Goal: Task Accomplishment & Management: Use online tool/utility

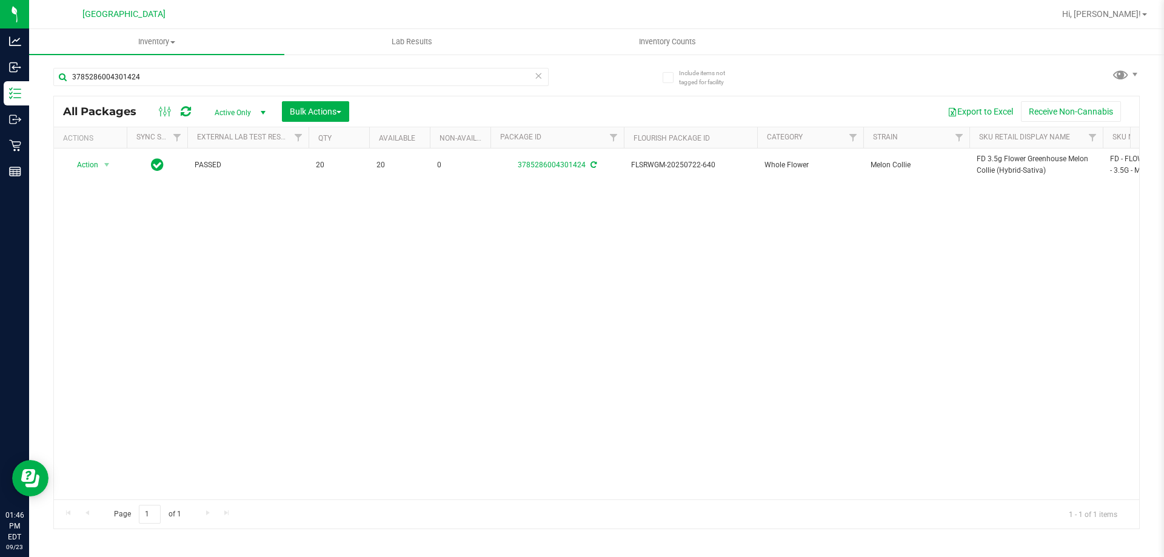
click at [186, 88] on div "3785286004301424" at bounding box center [300, 82] width 495 height 28
click at [186, 75] on input "3785286004301424" at bounding box center [300, 77] width 495 height 18
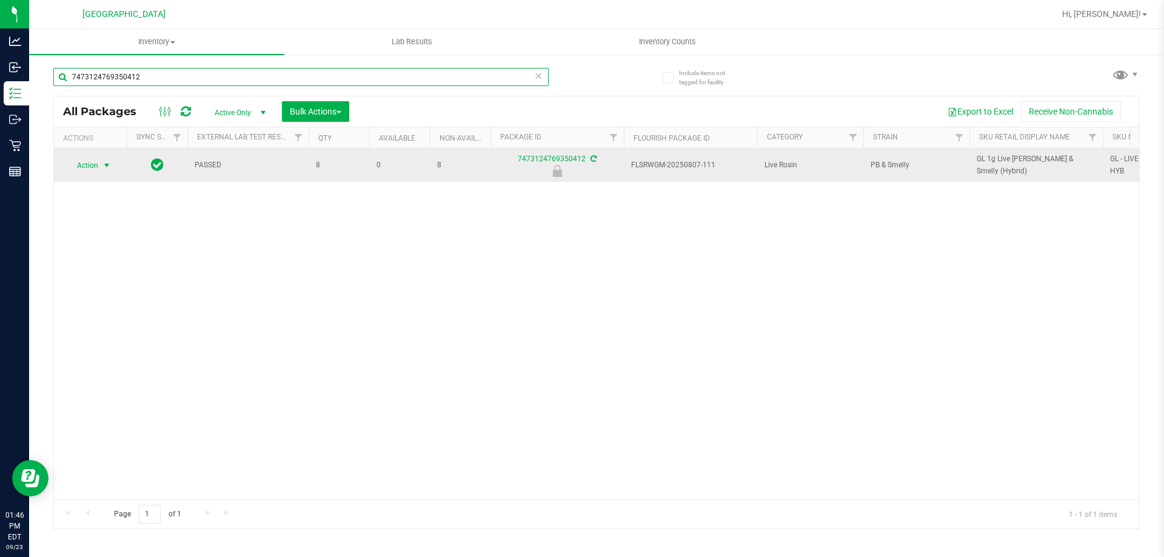
type input "7473124769350412"
click at [107, 167] on span "select" at bounding box center [107, 166] width 10 height 10
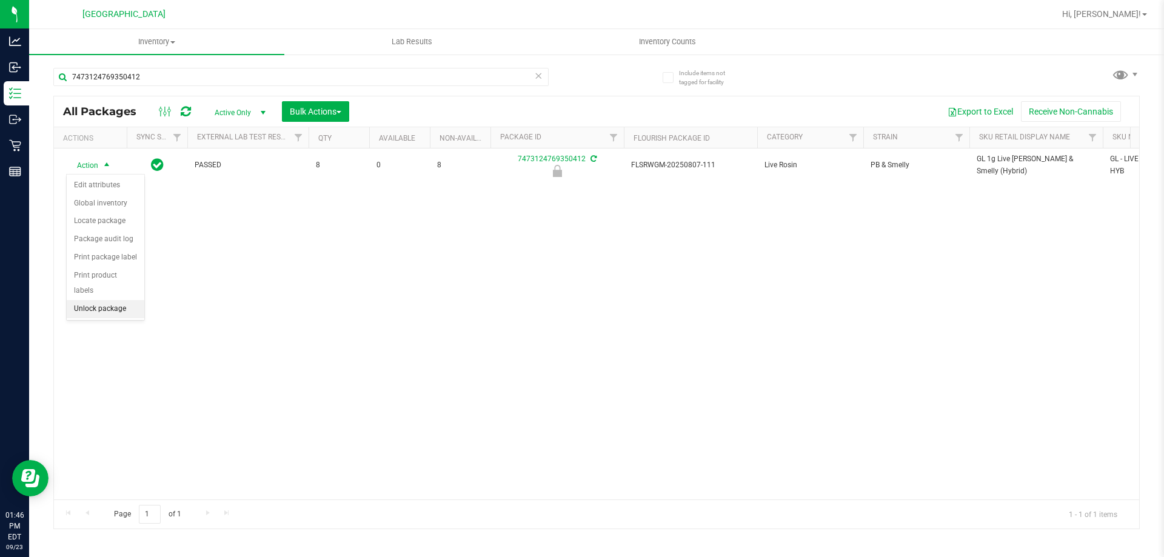
click at [104, 300] on li "Unlock package" at bounding box center [106, 309] width 78 height 18
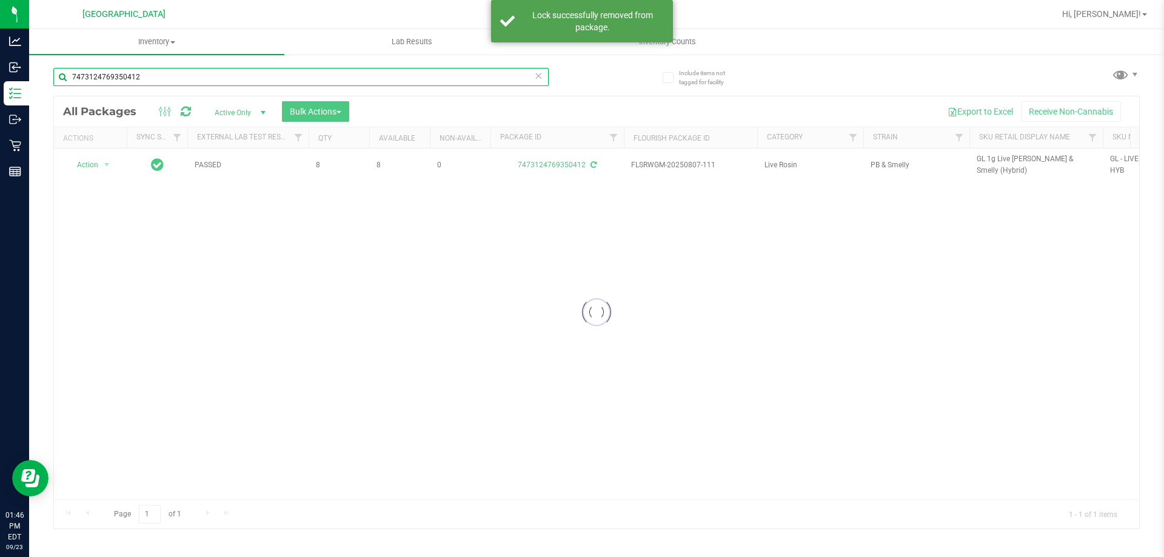
click at [252, 70] on input "7473124769350412" at bounding box center [300, 77] width 495 height 18
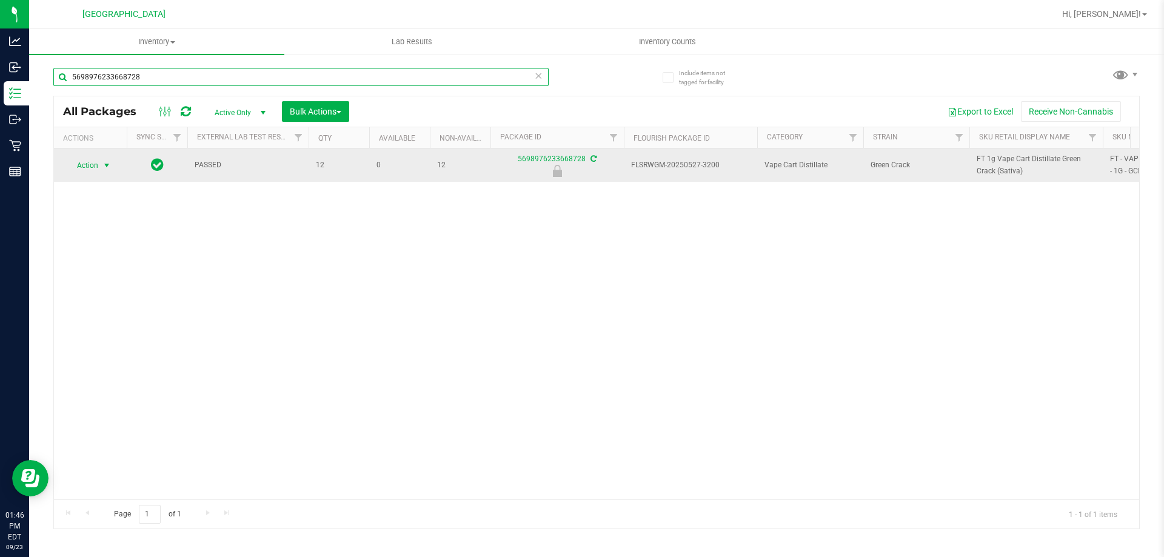
type input "5698976233668728"
click at [99, 166] on span "select" at bounding box center [106, 165] width 15 height 17
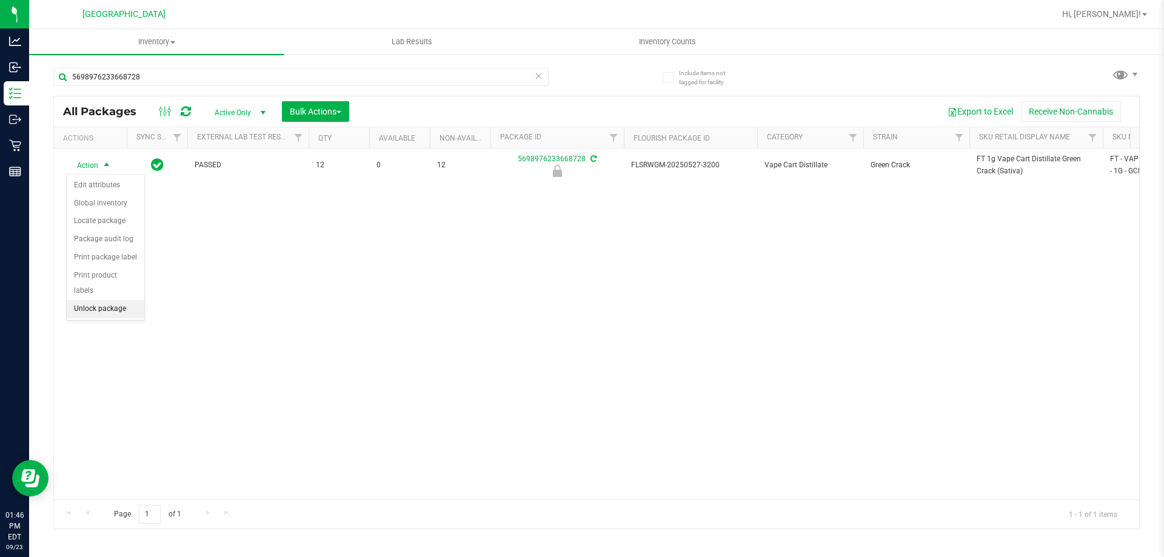
click at [110, 300] on li "Unlock package" at bounding box center [106, 309] width 78 height 18
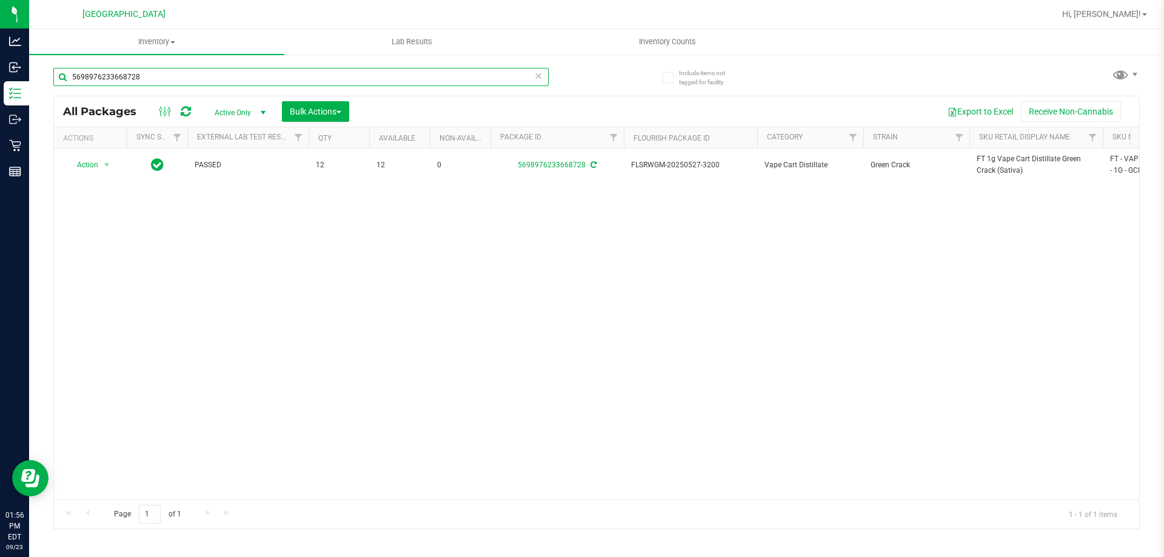
click at [154, 73] on input "5698976233668728" at bounding box center [300, 77] width 495 height 18
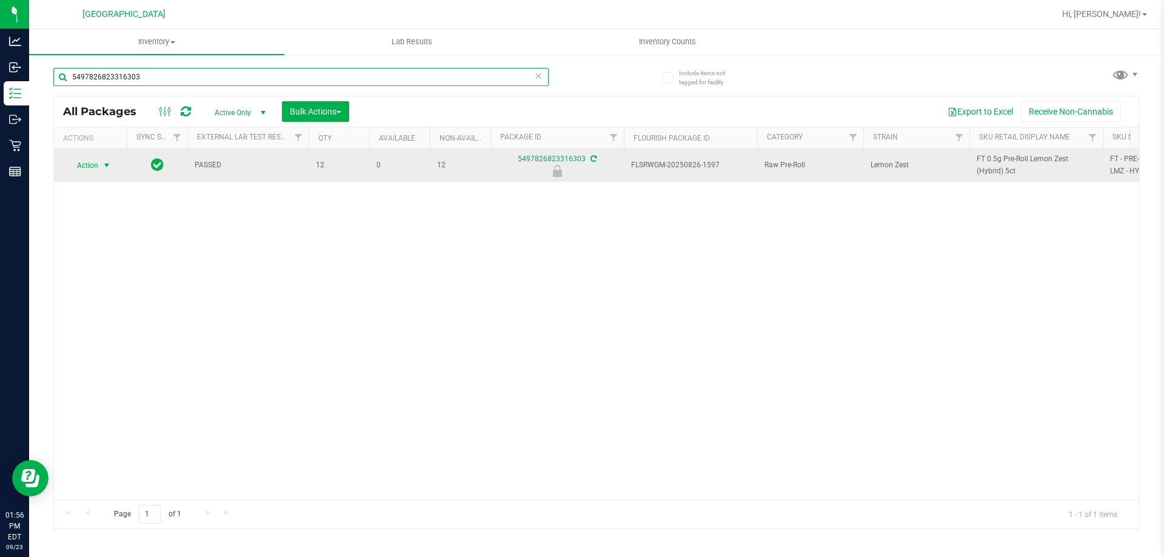
type input "5497826823316303"
click at [104, 167] on span "select" at bounding box center [107, 166] width 10 height 10
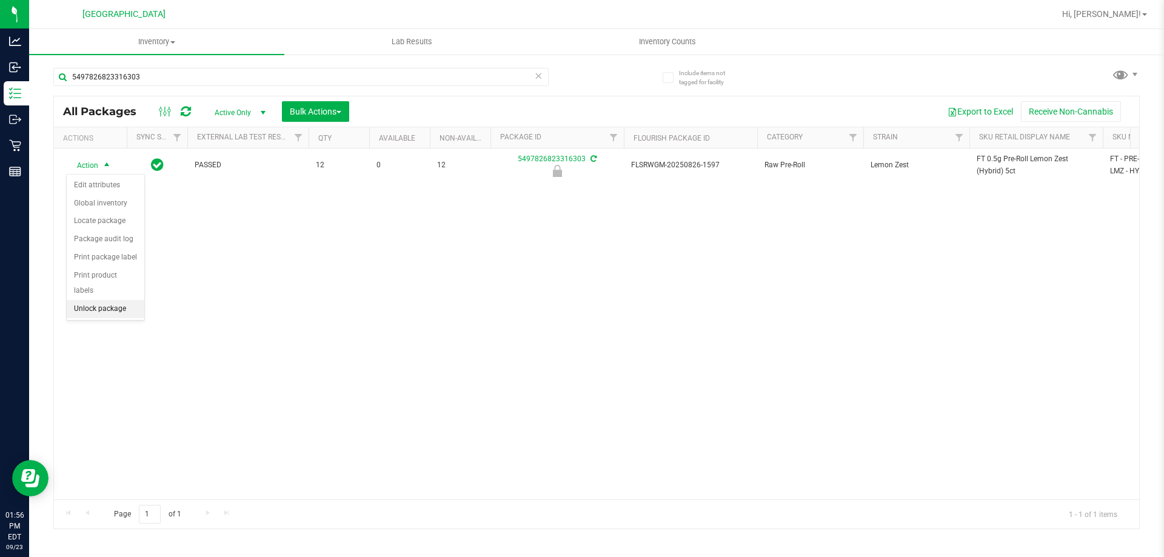
click at [125, 300] on li "Unlock package" at bounding box center [106, 309] width 78 height 18
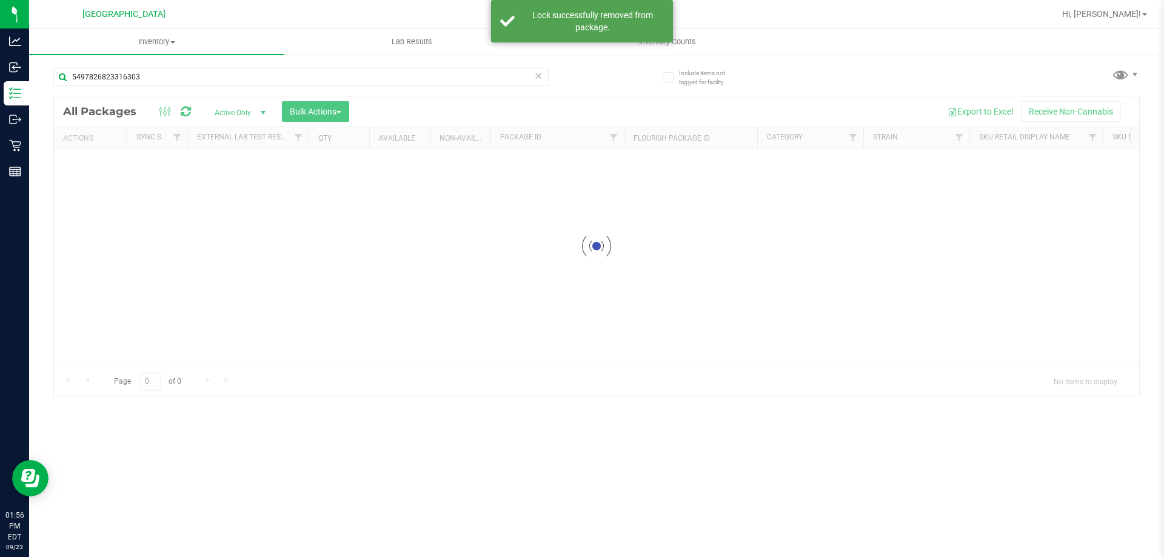
click at [228, 75] on input "5497826823316303" at bounding box center [300, 77] width 495 height 18
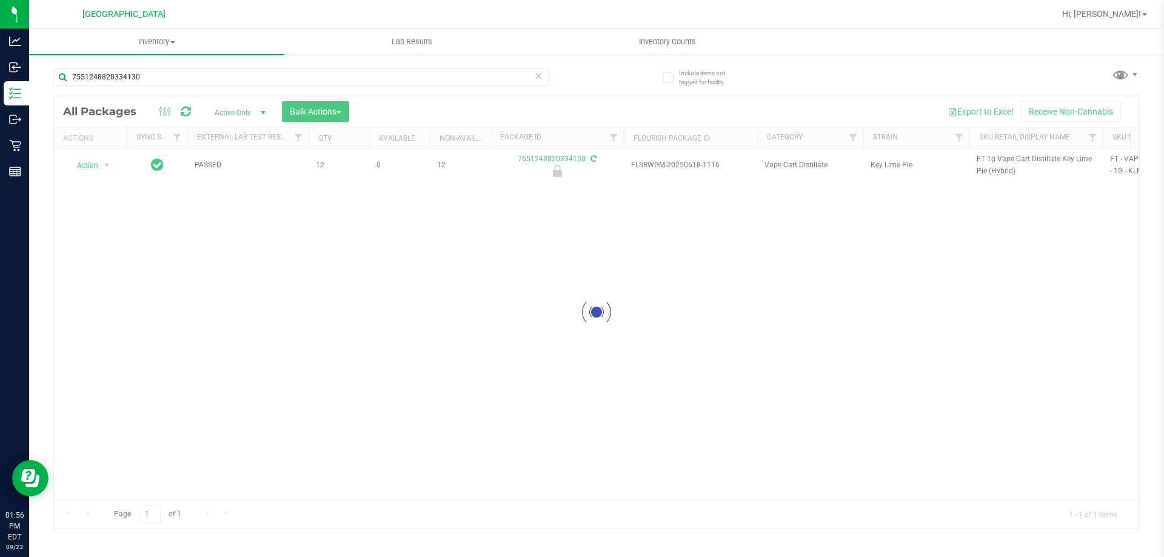
type input "7551248820334130"
click at [87, 166] on div at bounding box center [596, 312] width 1085 height 432
click at [90, 166] on span "Action" at bounding box center [82, 165] width 33 height 17
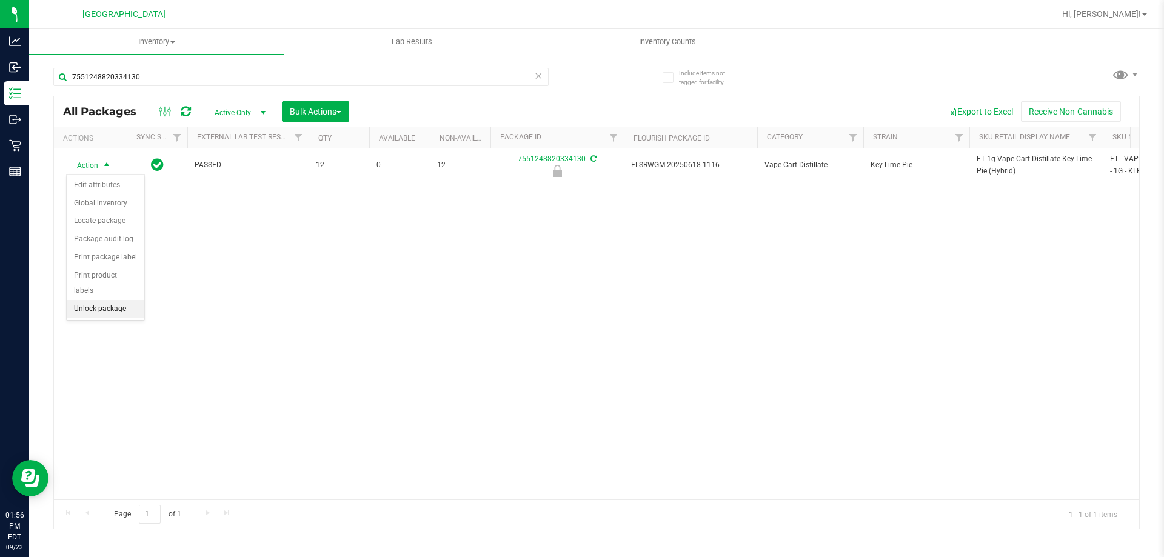
click at [102, 300] on li "Unlock package" at bounding box center [106, 309] width 78 height 18
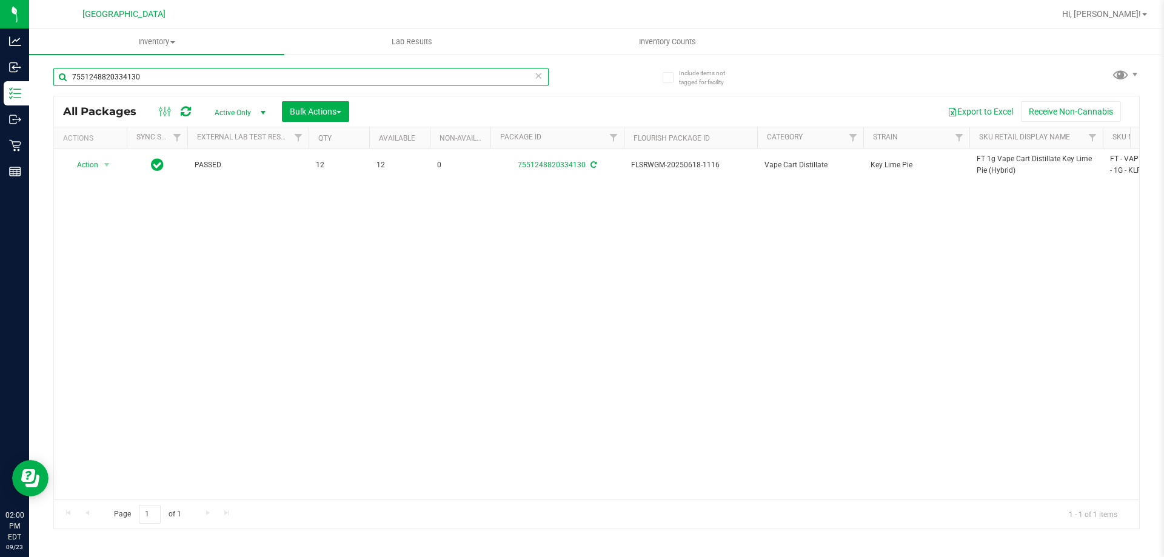
click at [188, 73] on input "7551248820334130" at bounding box center [300, 77] width 495 height 18
click at [184, 73] on input "7551248820334130" at bounding box center [300, 77] width 495 height 18
click at [185, 73] on input "7551248820334130" at bounding box center [300, 77] width 495 height 18
type input "7555731848310277"
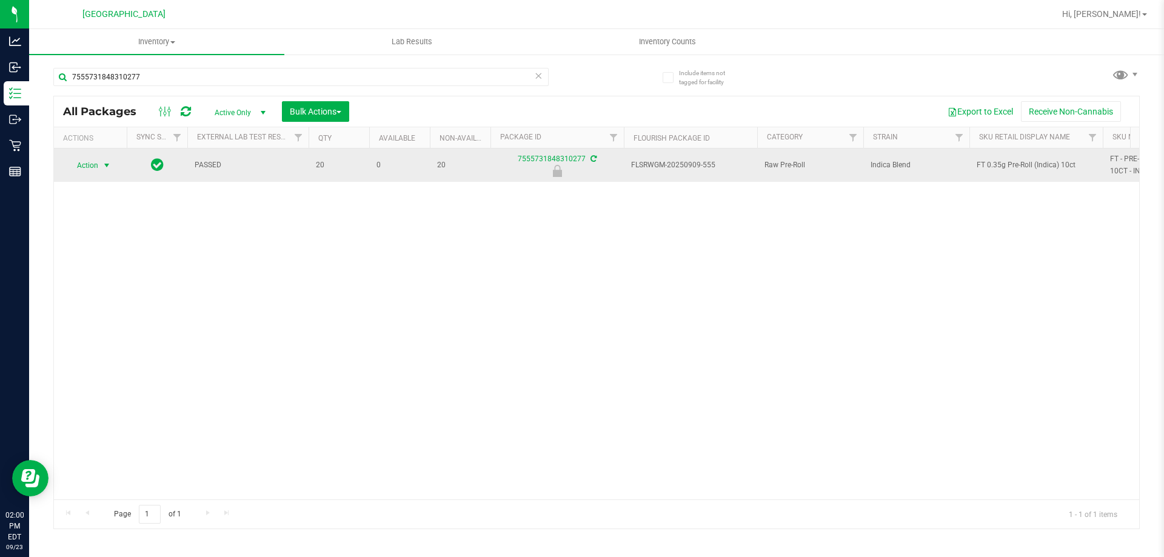
drag, startPoint x: 98, startPoint y: 184, endPoint x: 111, endPoint y: 163, distance: 25.1
click at [99, 180] on div "Action Action Edit attributes Global inventory Locate package Package audit log…" at bounding box center [596, 324] width 1085 height 351
click at [111, 163] on span "select" at bounding box center [107, 166] width 10 height 10
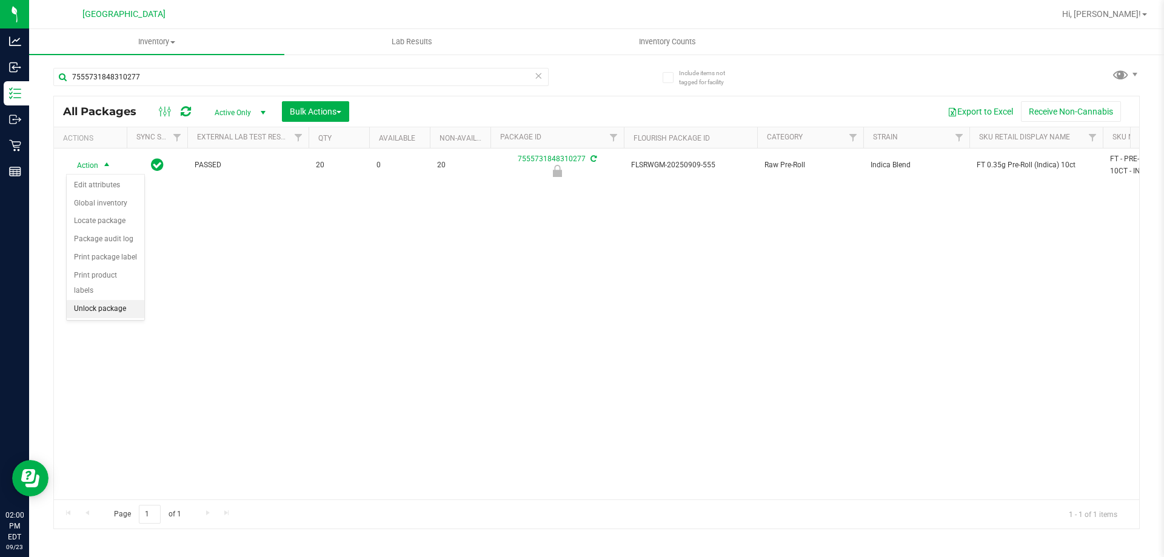
click at [123, 300] on li "Unlock package" at bounding box center [106, 309] width 78 height 18
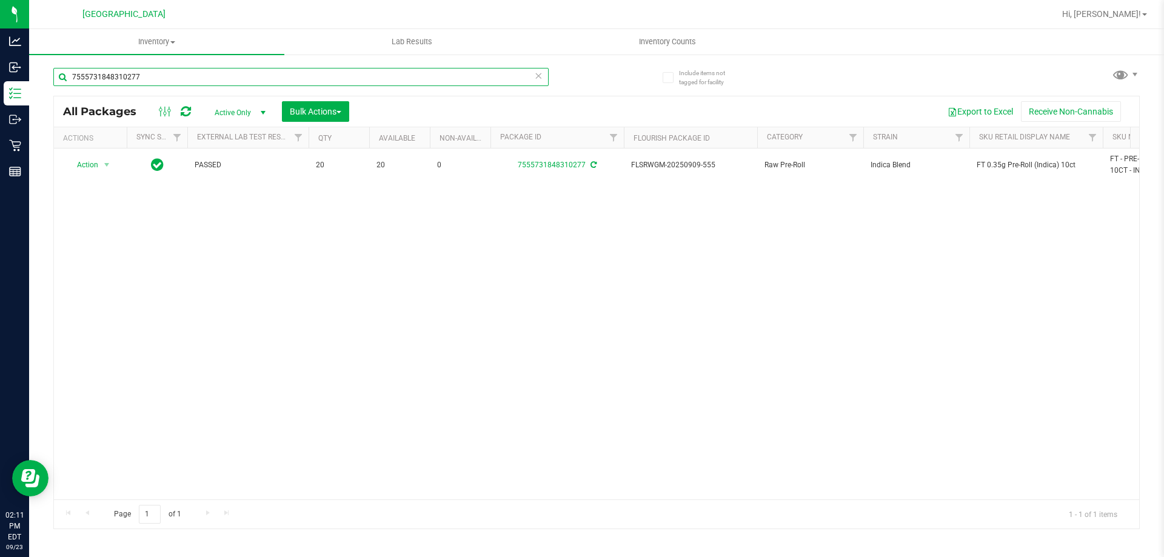
click at [252, 82] on input "7555731848310277" at bounding box center [300, 77] width 495 height 18
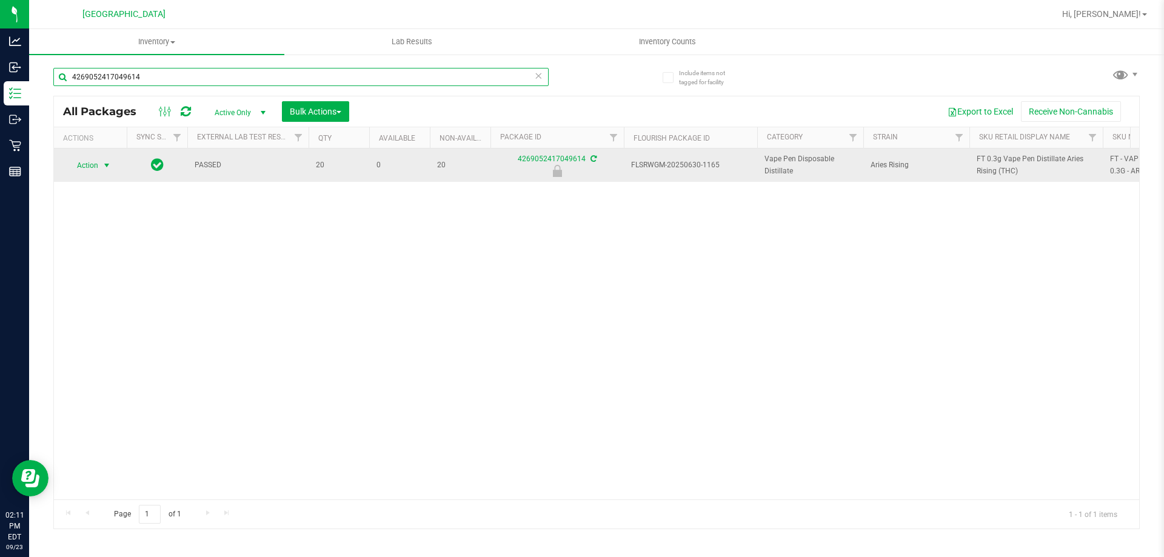
type input "4269052417049614"
click at [109, 172] on span "select" at bounding box center [106, 165] width 15 height 17
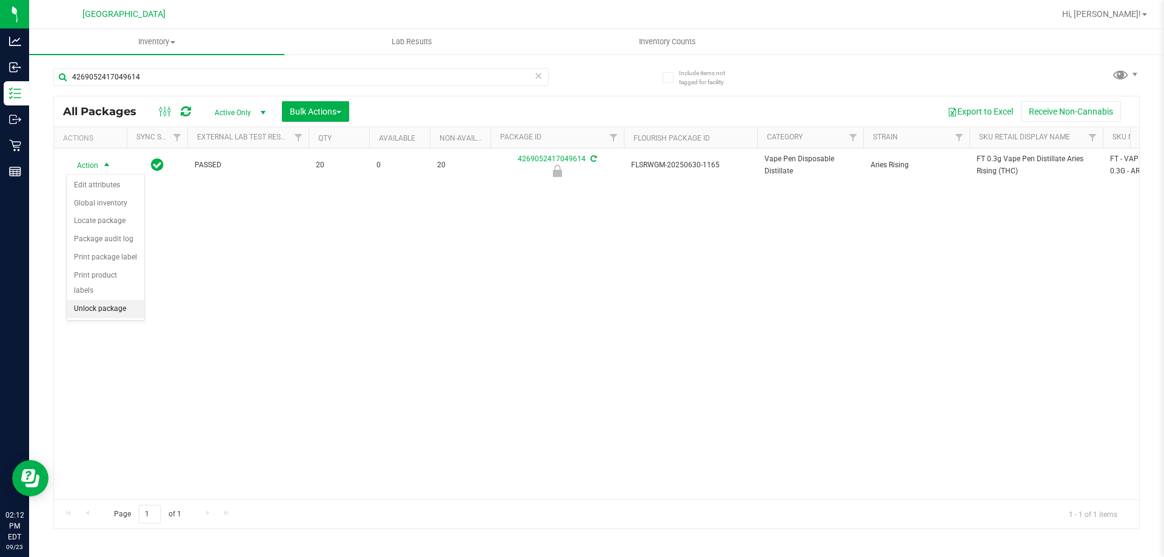
click at [126, 300] on li "Unlock package" at bounding box center [106, 309] width 78 height 18
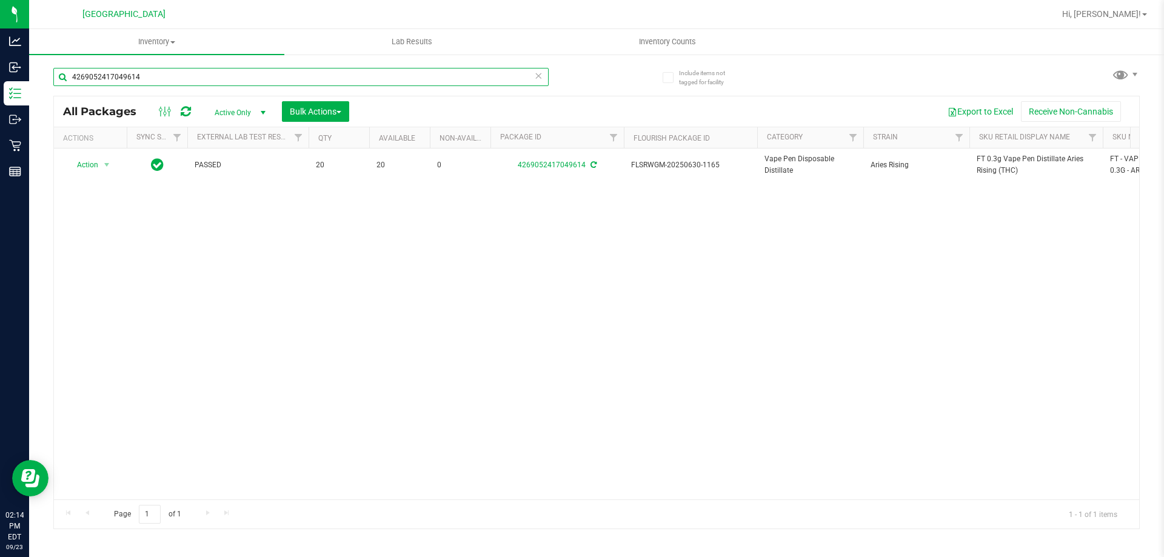
click at [126, 77] on input "4269052417049614" at bounding box center [300, 77] width 495 height 18
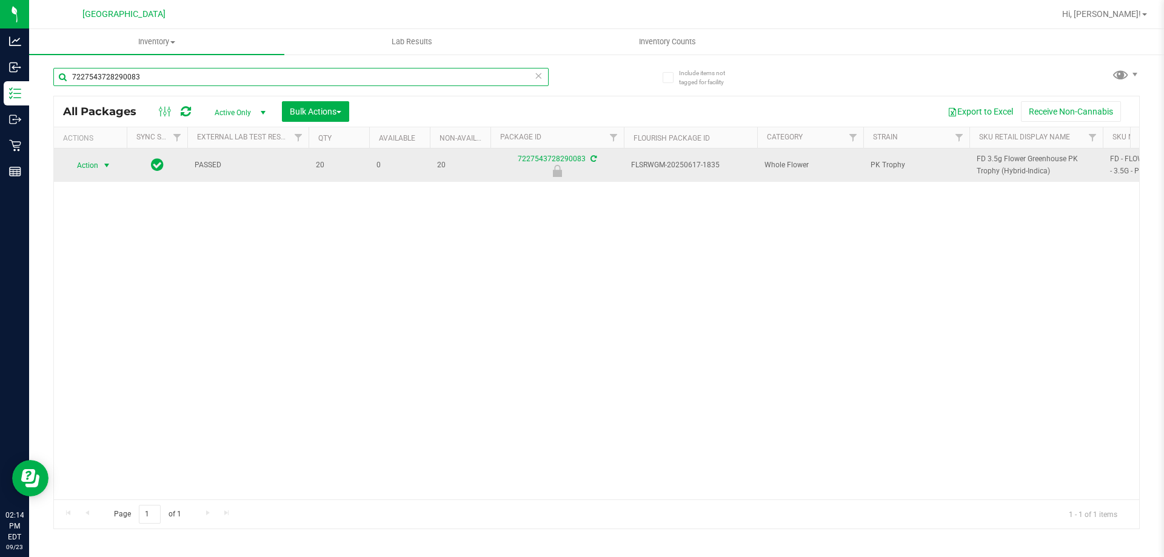
type input "7227543728290083"
click at [98, 158] on span "Action" at bounding box center [82, 165] width 33 height 17
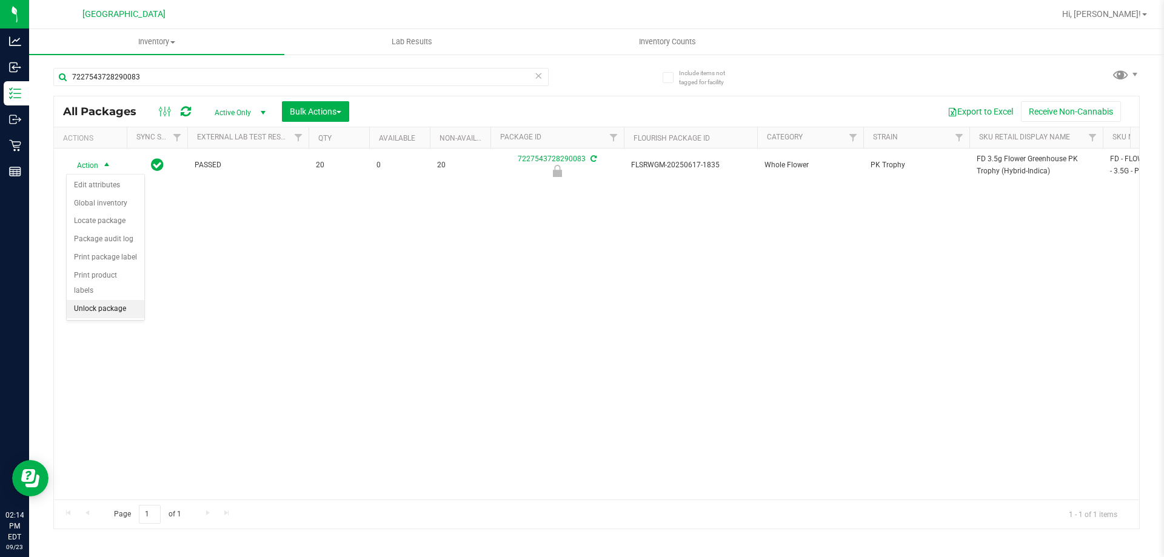
click at [136, 300] on li "Unlock package" at bounding box center [106, 309] width 78 height 18
